Goal: Transaction & Acquisition: Book appointment/travel/reservation

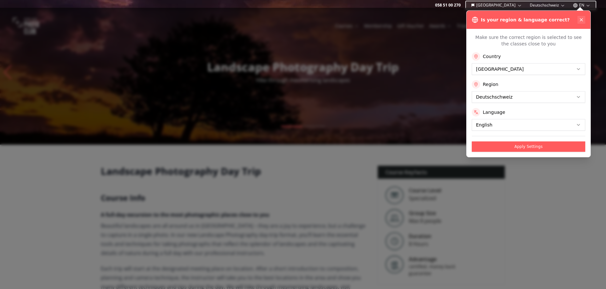
click at [582, 19] on icon at bounding box center [580, 19] width 5 height 5
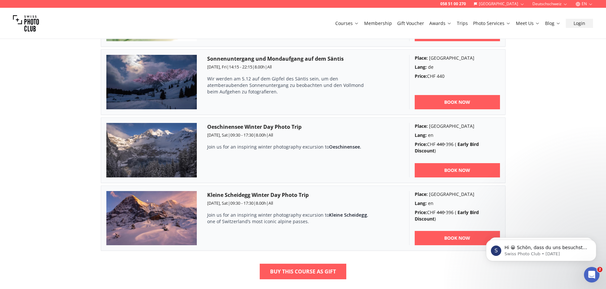
scroll to position [507, 0]
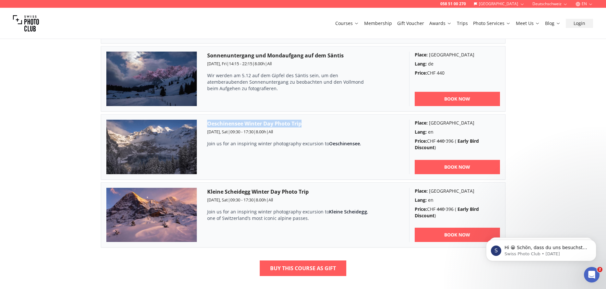
drag, startPoint x: 307, startPoint y: 125, endPoint x: 207, endPoint y: 122, distance: 99.6
click at [207, 122] on h3 "Oeschinensee Winter Day Photo Trip" at bounding box center [303, 124] width 192 height 8
copy h3 "Oeschinensee Winter Day Photo Trip"
drag, startPoint x: 231, startPoint y: 132, endPoint x: 207, endPoint y: 132, distance: 24.0
click at [207, 132] on small "[DATE], Sat | 09:30 - 17:30 | 8.00 h | All" at bounding box center [240, 132] width 66 height 6
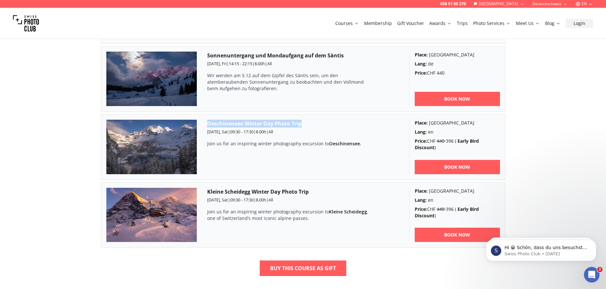
copy span "[DATE], Sat"
click at [241, 122] on h3 "Oeschinensee Winter Day Photo Trip" at bounding box center [303, 124] width 192 height 8
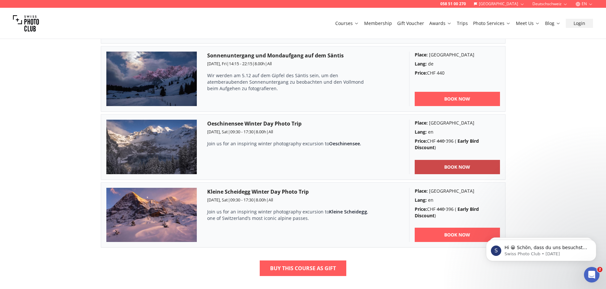
click at [455, 164] on b "BOOK NOW" at bounding box center [457, 167] width 26 height 6
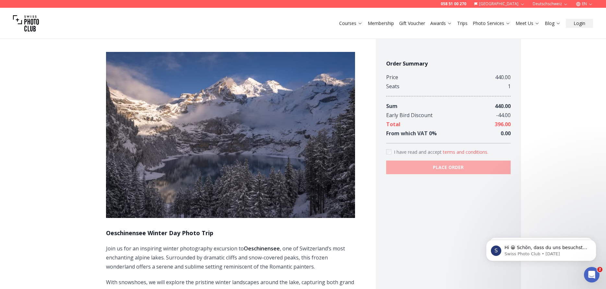
scroll to position [363, 0]
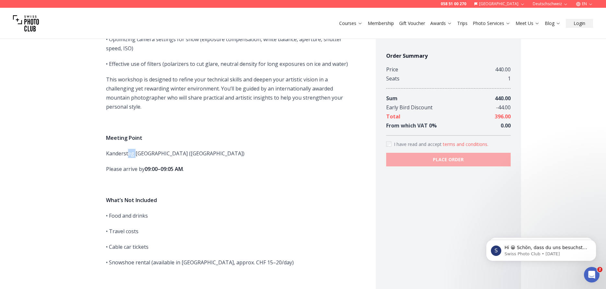
drag, startPoint x: 134, startPoint y: 143, endPoint x: 129, endPoint y: 144, distance: 5.4
click at [129, 149] on p "Kandersteg [GEOGRAPHIC_DATA] ([GEOGRAPHIC_DATA])" at bounding box center [230, 153] width 249 height 9
drag, startPoint x: 133, startPoint y: 145, endPoint x: 105, endPoint y: 144, distance: 27.6
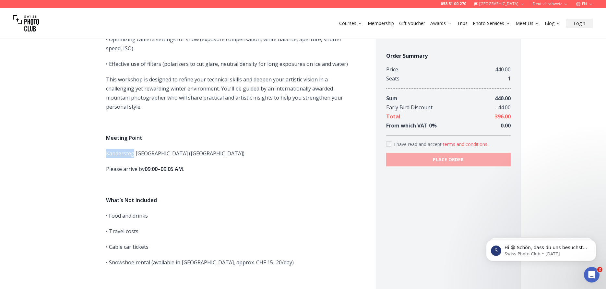
copy p "Kandersteg"
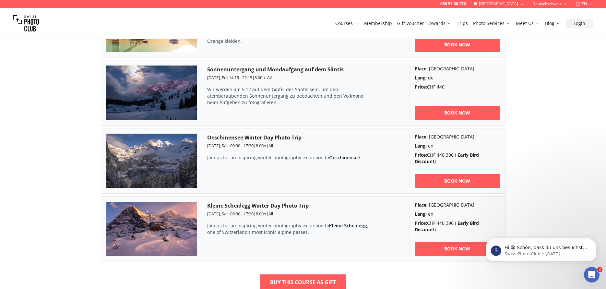
scroll to position [501, 0]
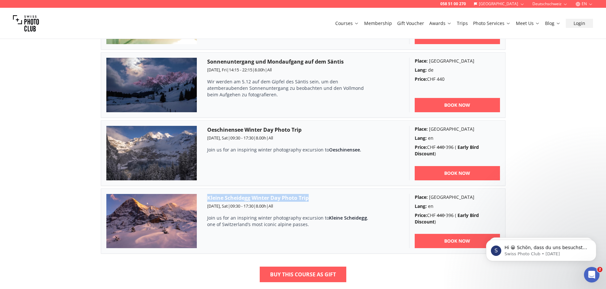
drag, startPoint x: 312, startPoint y: 196, endPoint x: 205, endPoint y: 196, distance: 106.6
click at [205, 196] on article "Kleine Scheidegg Winter Day Photo Trip [DATE], Sat | 09:30 - 17:30 | 8.00 h | A…" at bounding box center [303, 220] width 404 height 65
copy h3 "Kleine Scheidegg Winter Day Photo Trip"
click at [443, 242] on link "BOOK NOW" at bounding box center [456, 241] width 85 height 14
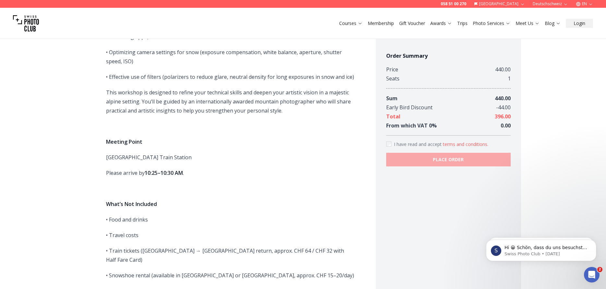
scroll to position [370, 0]
drag, startPoint x: 141, startPoint y: 146, endPoint x: 104, endPoint y: 146, distance: 36.9
copy p "[GEOGRAPHIC_DATA]"
